Goal: Information Seeking & Learning: Check status

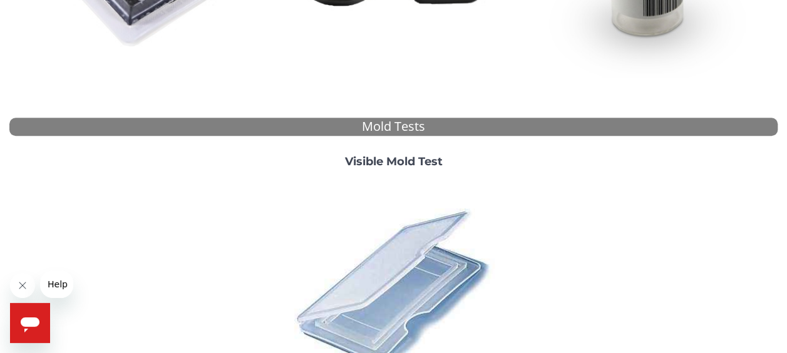
scroll to position [527, 0]
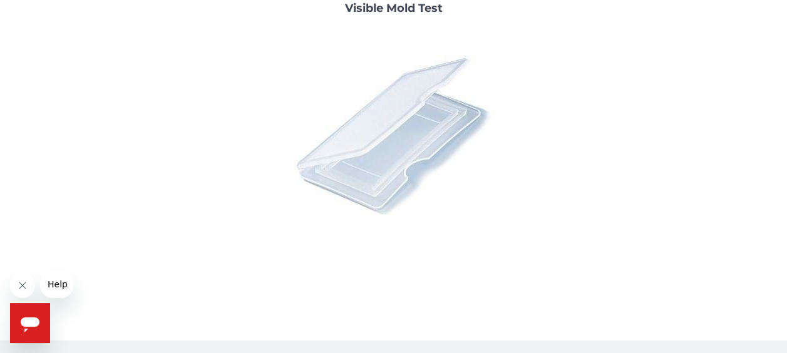
click at [383, 157] on img at bounding box center [393, 134] width 219 height 219
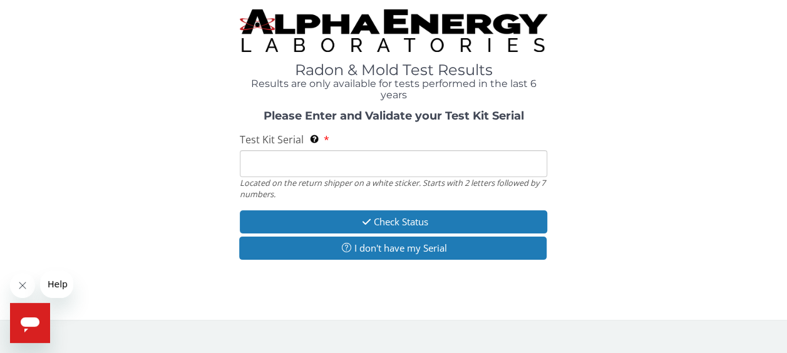
scroll to position [0, 0]
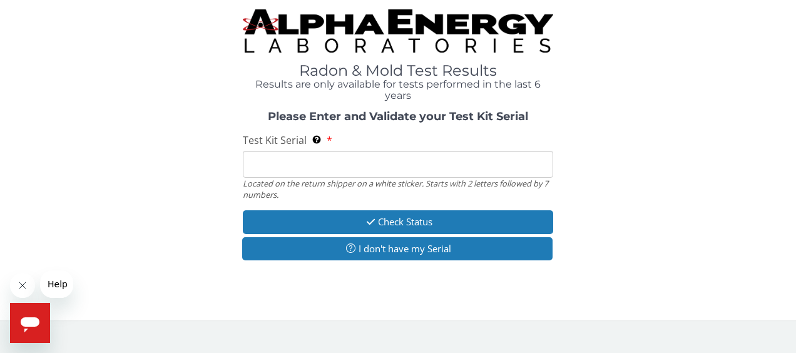
click at [298, 168] on input "Test Kit Serial Located on the return shipper on a white sticker. Starts with 2…" at bounding box center [398, 164] width 311 height 27
paste input "ML172816"
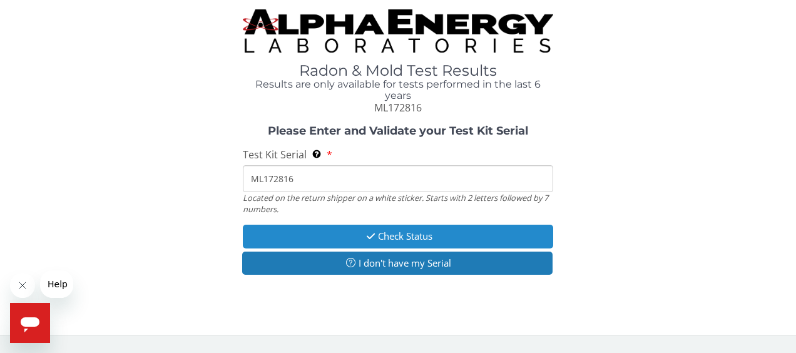
type input "ML172816"
click at [354, 229] on button "Check Status" at bounding box center [398, 236] width 311 height 23
